Goal: Obtain resource: Obtain resource

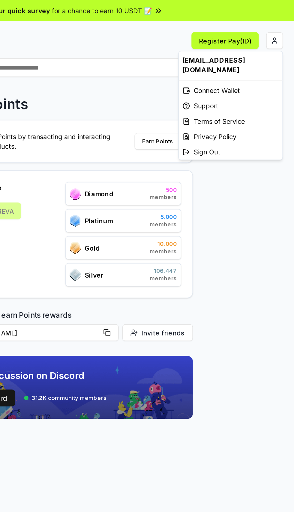
click at [284, 25] on html "Answer our quick survey for a chance to earn 10 USDT 📝 Alpha Register Pay(ID) R…" at bounding box center [147, 256] width 294 height 512
click at [242, 53] on div "Connect Wallet" at bounding box center [253, 58] width 66 height 10
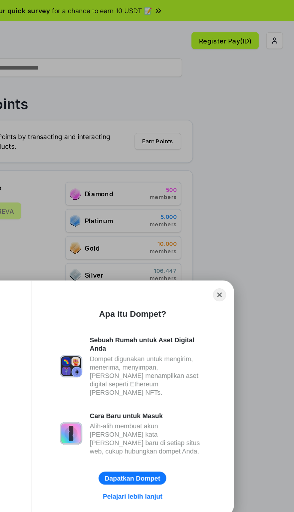
click at [245, 189] on button "Close" at bounding box center [245, 189] width 8 height 8
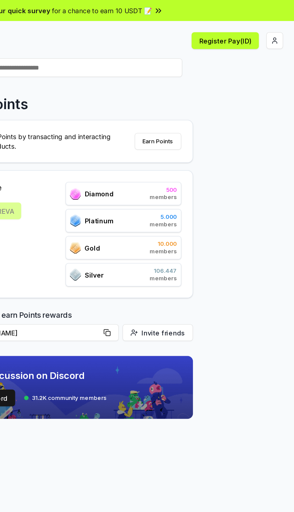
click at [282, 27] on html "Answer our quick survey for a chance to earn 10 USDT 📝 Alpha Register Pay(ID) R…" at bounding box center [147, 256] width 294 height 512
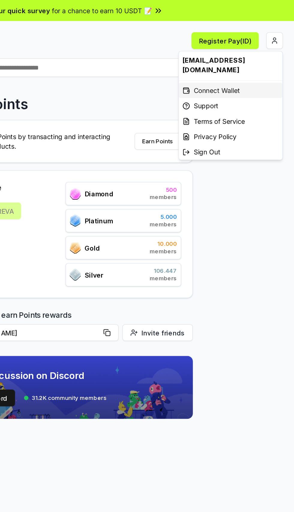
click at [254, 53] on div "Connect Wallet" at bounding box center [253, 58] width 66 height 10
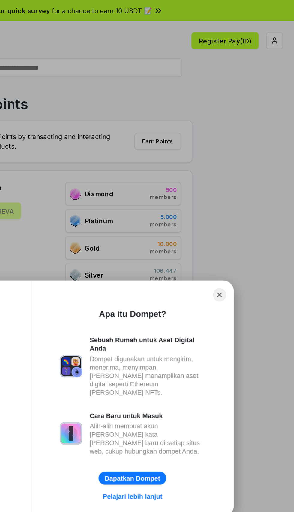
click at [246, 192] on button "Close" at bounding box center [245, 189] width 8 height 8
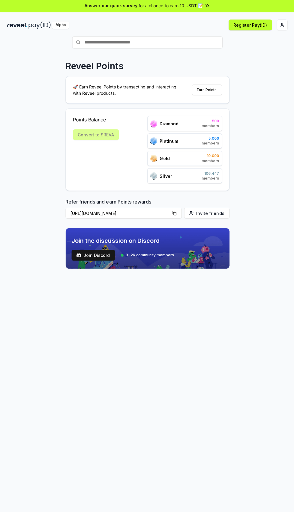
click at [285, 28] on html "Answer our quick survey for a chance to earn 10 USDT 📝 Alpha Register Pay(ID) R…" at bounding box center [147, 256] width 294 height 512
click at [252, 53] on div "Connect Wallet" at bounding box center [252, 58] width 66 height 10
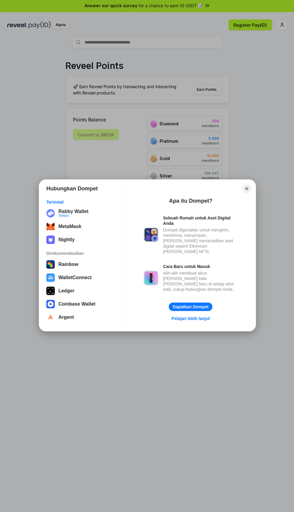
click at [65, 212] on button "Rabby Wallet Terkini" at bounding box center [81, 214] width 75 height 12
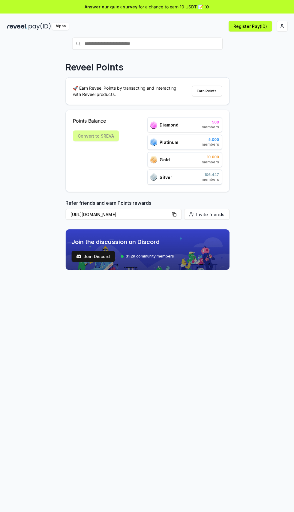
click at [281, 26] on html "Answer our quick survey for a chance to earn 10 USDT 📝 Alpha Register Pay(ID) R…" at bounding box center [147, 256] width 294 height 512
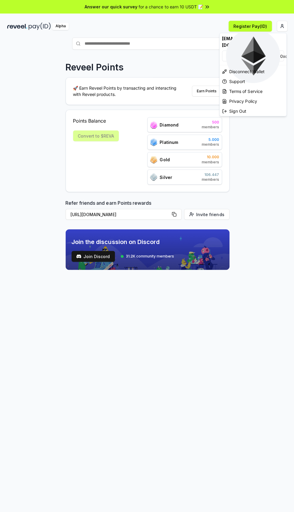
click at [121, 341] on html "Answer our quick survey for a chance to earn 10 USDT 📝 Alpha Register Pay(ID) R…" at bounding box center [147, 256] width 294 height 512
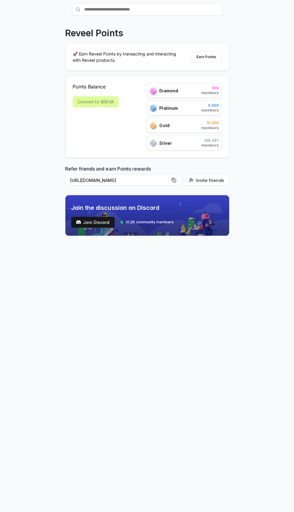
scroll to position [109, 0]
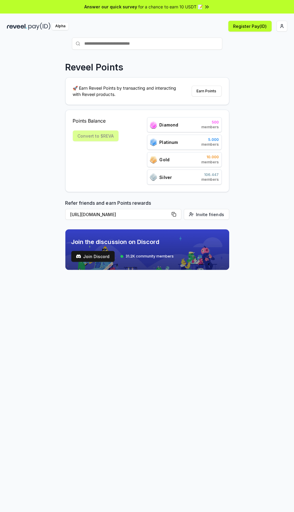
click at [279, 28] on html "Answer our quick survey for a chance to earn 10 USDT 📝 Alpha Register Pay(ID) R…" at bounding box center [147, 256] width 294 height 512
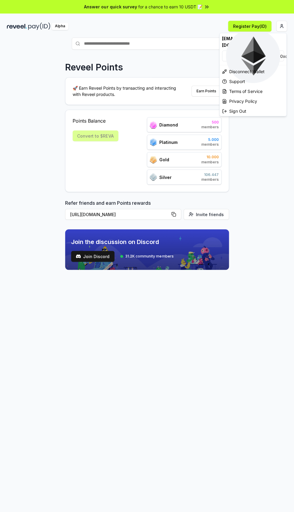
click at [261, 142] on html "Answer our quick survey for a chance to earn 10 USDT 📝 Alpha Register Pay(ID) R…" at bounding box center [147, 256] width 294 height 512
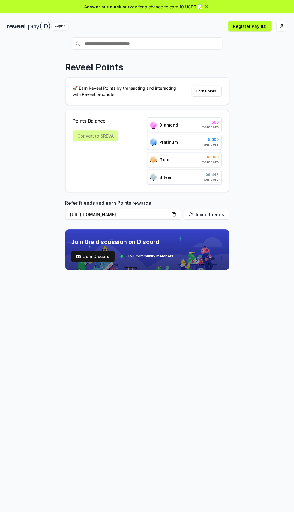
click at [281, 26] on html "Answer our quick survey for a chance to earn 10 USDT 📝 Alpha Register Pay(ID) R…" at bounding box center [147, 256] width 294 height 512
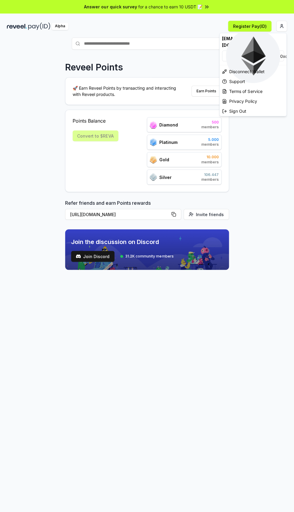
click at [260, 144] on html "Answer our quick survey for a chance to earn 10 USDT 📝 Alpha Register Pay(ID) R…" at bounding box center [147, 256] width 294 height 512
